Goal: Task Accomplishment & Management: Complete application form

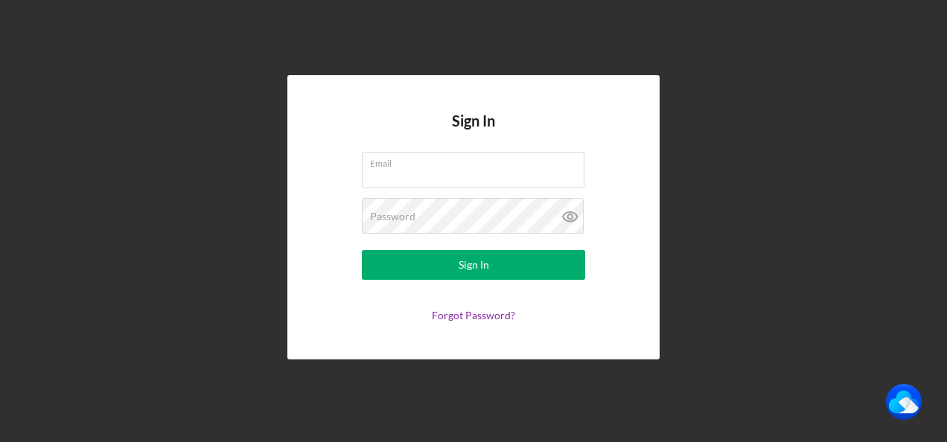
type input "[PERSON_NAME][EMAIL_ADDRESS][DOMAIN_NAME]"
click at [433, 281] on form "Email [PERSON_NAME][EMAIL_ADDRESS][DOMAIN_NAME] Password Sign In Forgot Passwor…" at bounding box center [474, 237] width 298 height 170
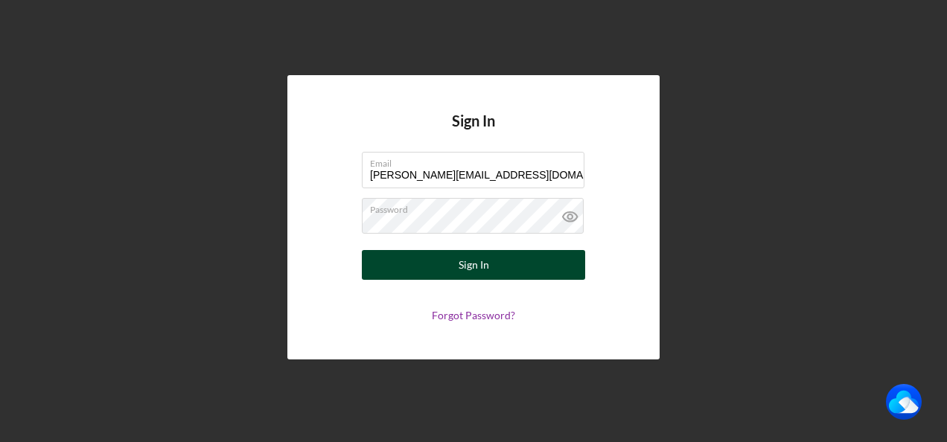
click at [459, 264] on div "Sign In" at bounding box center [474, 265] width 31 height 30
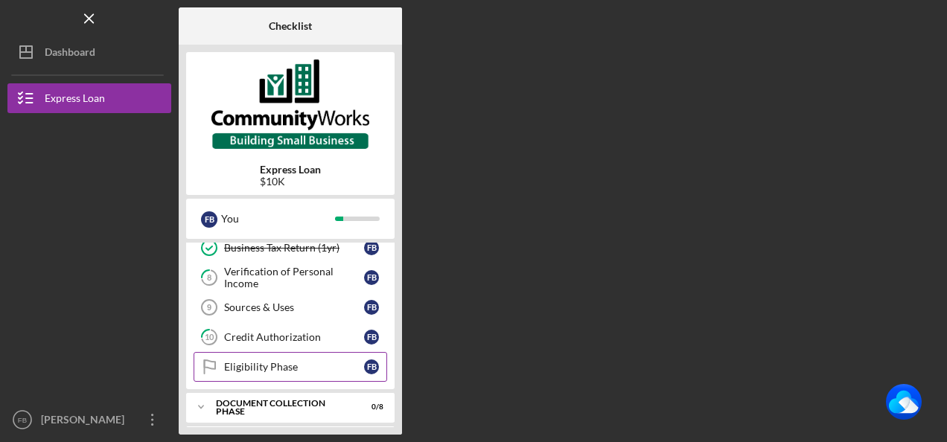
scroll to position [134, 0]
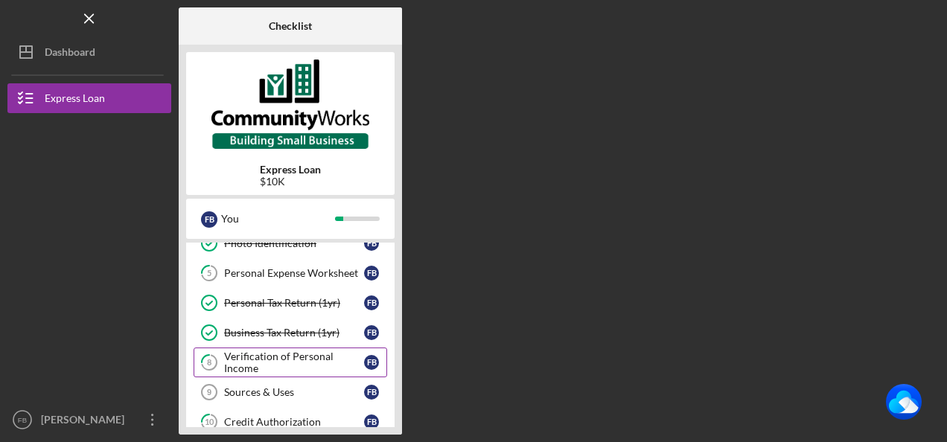
click at [312, 354] on div "Verification of Personal Income" at bounding box center [294, 363] width 140 height 24
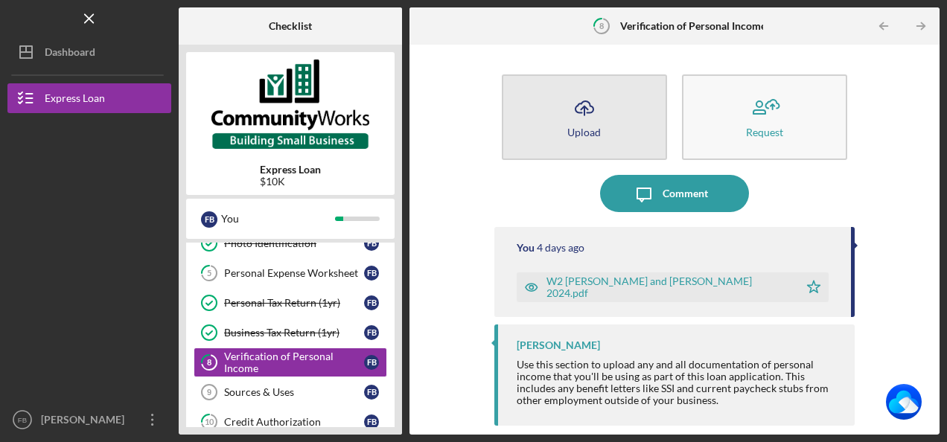
click at [604, 123] on button "Icon/Upload Upload" at bounding box center [584, 117] width 165 height 86
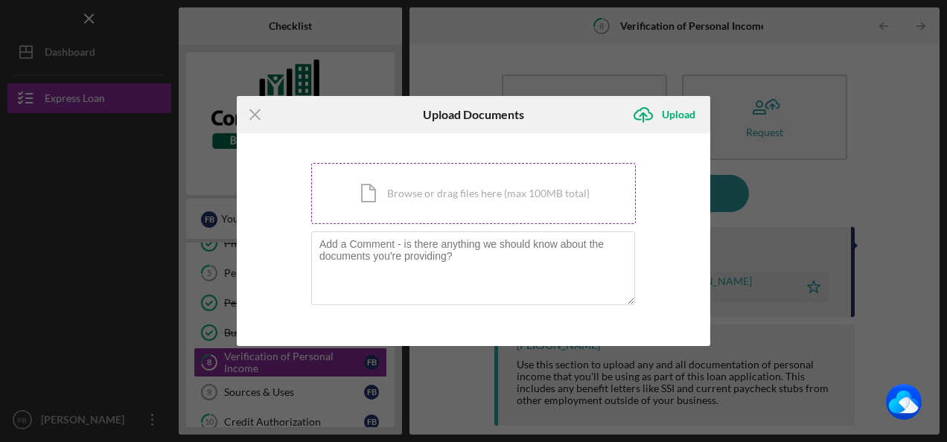
click at [449, 192] on div "Icon/Document Browse or drag files here (max 100MB total) Tap to choose files o…" at bounding box center [473, 193] width 325 height 61
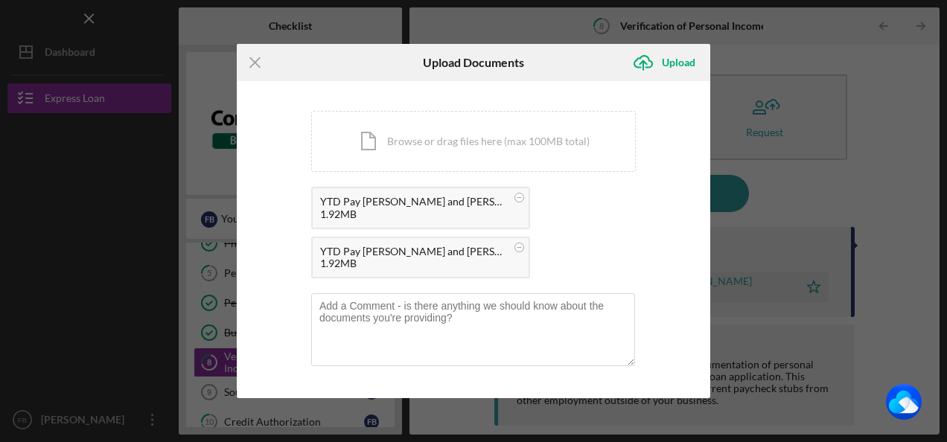
drag, startPoint x: 469, startPoint y: 253, endPoint x: 353, endPoint y: 258, distance: 116.2
click at [353, 258] on div "1.92MB" at bounding box center [413, 264] width 186 height 12
click at [515, 202] on circle at bounding box center [519, 198] width 9 height 9
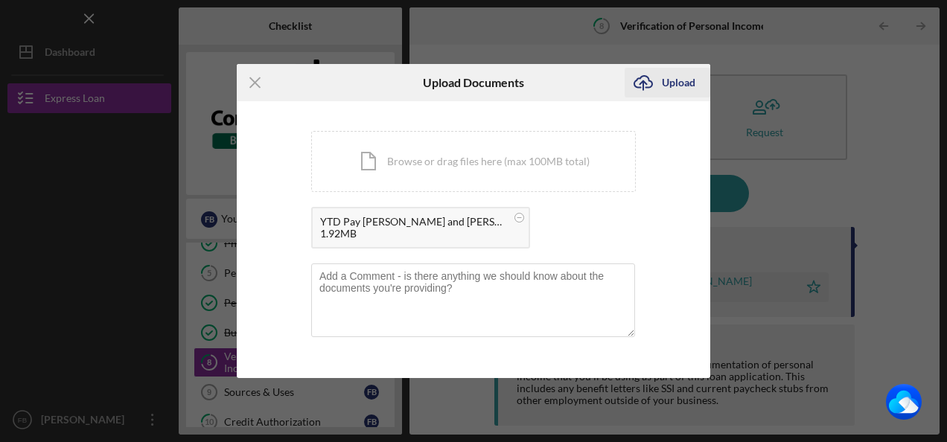
click at [680, 77] on div "Upload" at bounding box center [678, 83] width 33 height 30
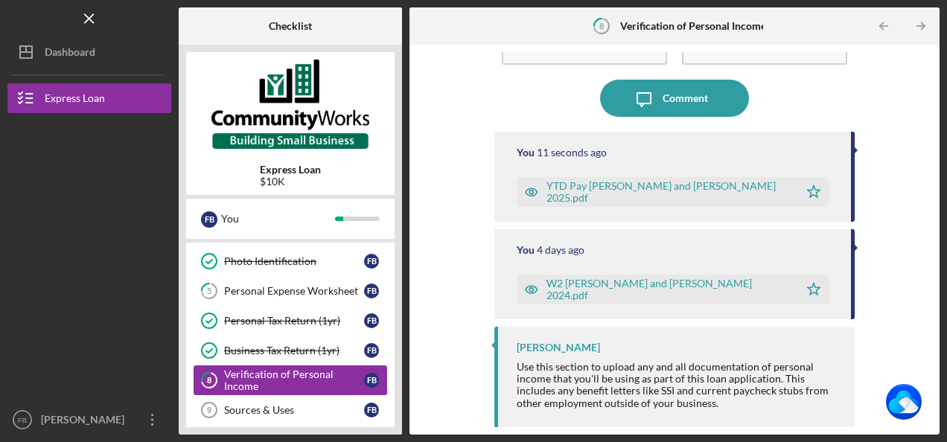
scroll to position [149, 0]
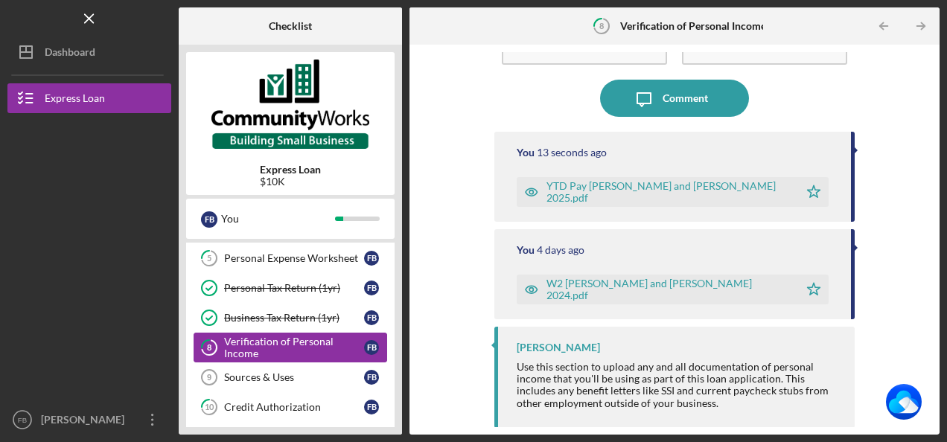
click at [307, 346] on div "Verification of Personal Income" at bounding box center [294, 348] width 140 height 24
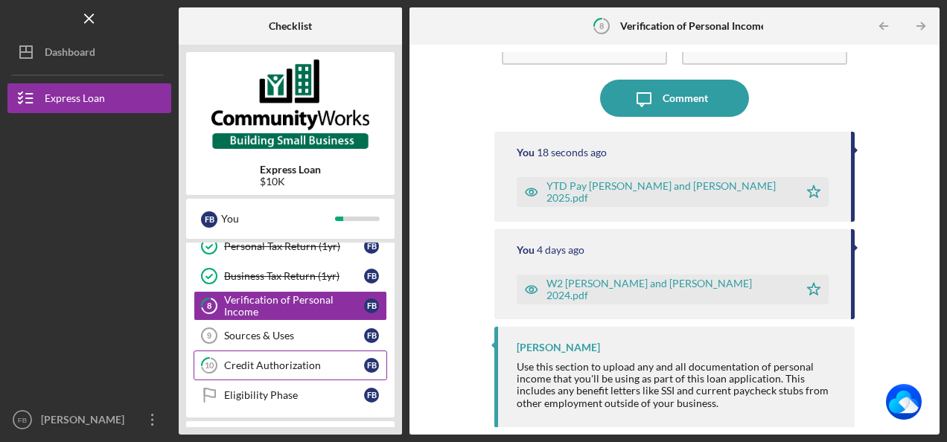
scroll to position [223, 0]
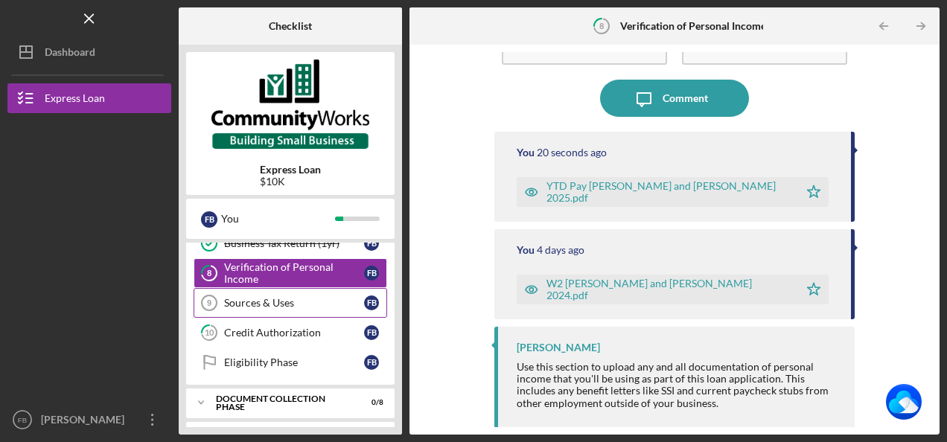
click at [272, 304] on div "Sources & Uses" at bounding box center [294, 303] width 140 height 12
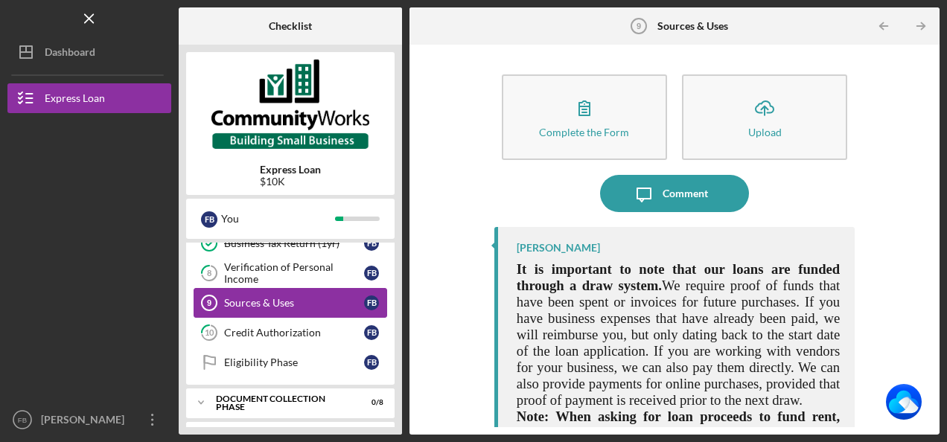
click at [268, 301] on div "Sources & Uses" at bounding box center [294, 303] width 140 height 12
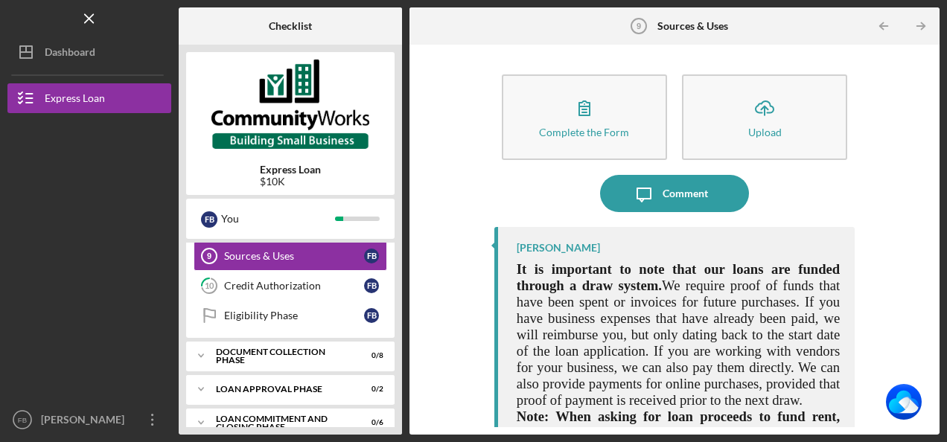
scroll to position [283, 0]
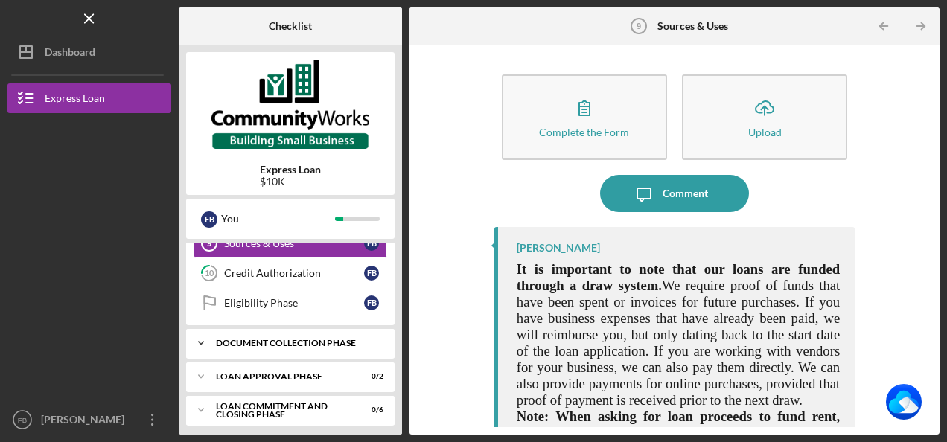
click at [286, 339] on div "Document Collection Phase" at bounding box center [296, 343] width 160 height 9
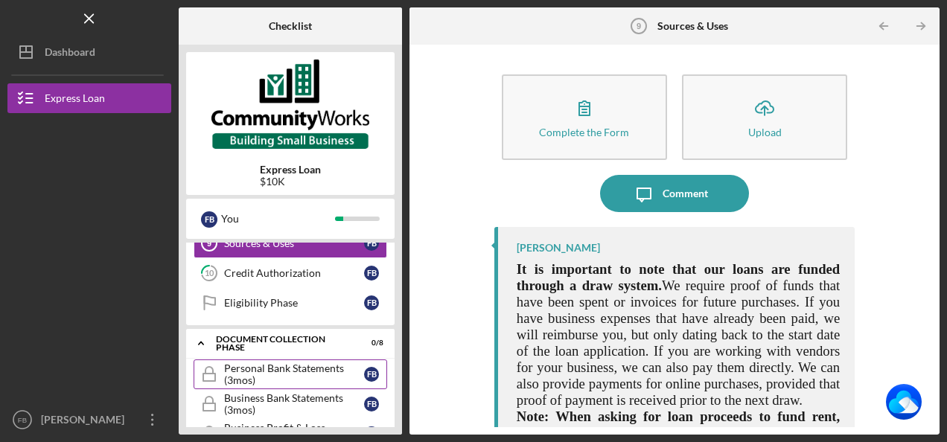
click at [310, 364] on div "Personal Bank Statements (3mos)" at bounding box center [294, 375] width 140 height 24
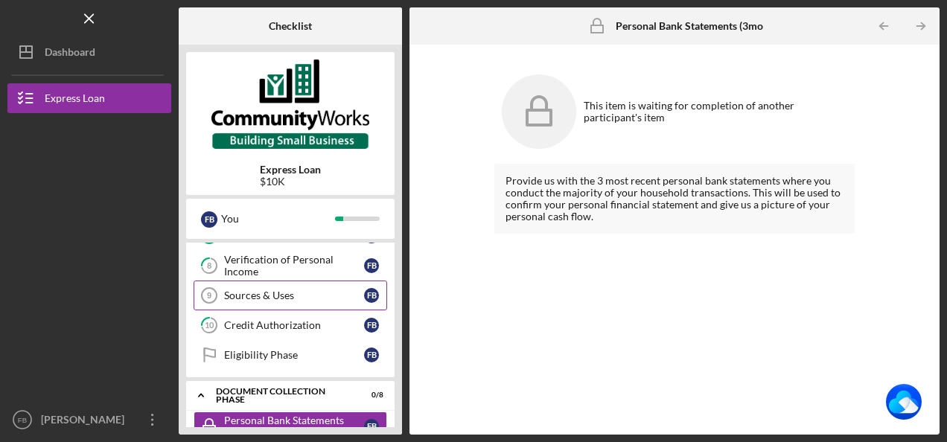
scroll to position [208, 0]
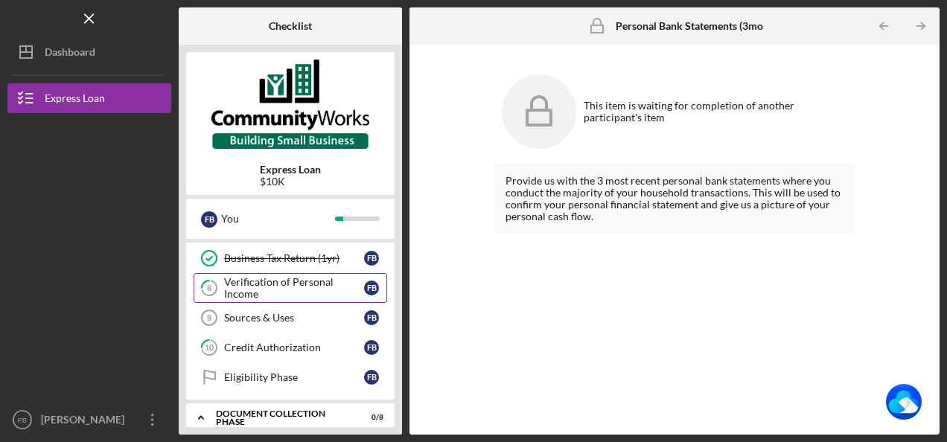
click at [283, 283] on div "Verification of Personal Income" at bounding box center [294, 288] width 140 height 24
